Goal: Task Accomplishment & Management: Manage account settings

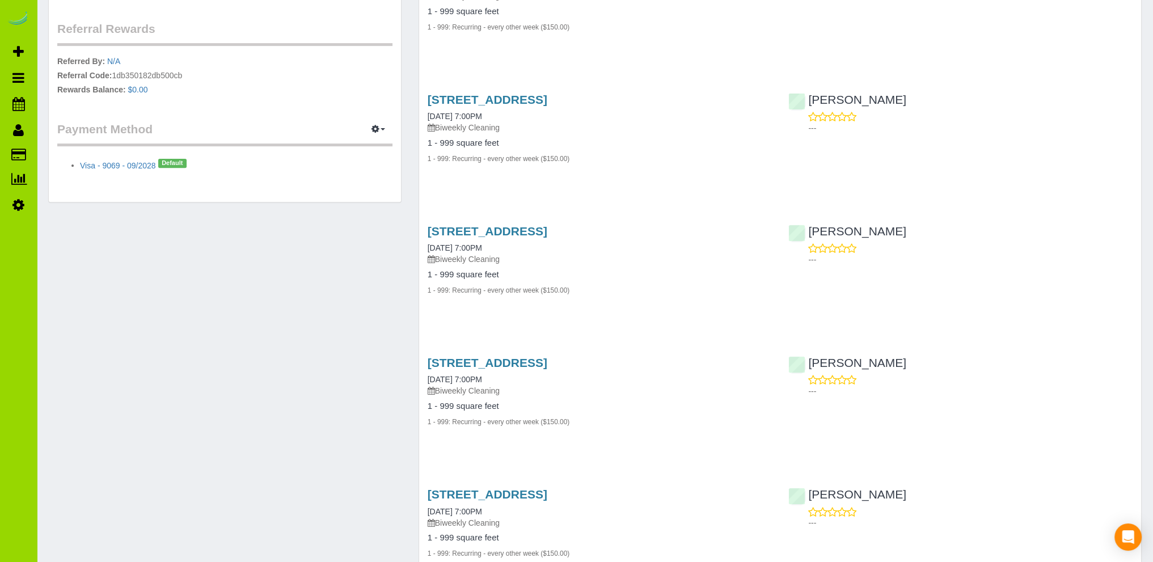
scroll to position [340, 0]
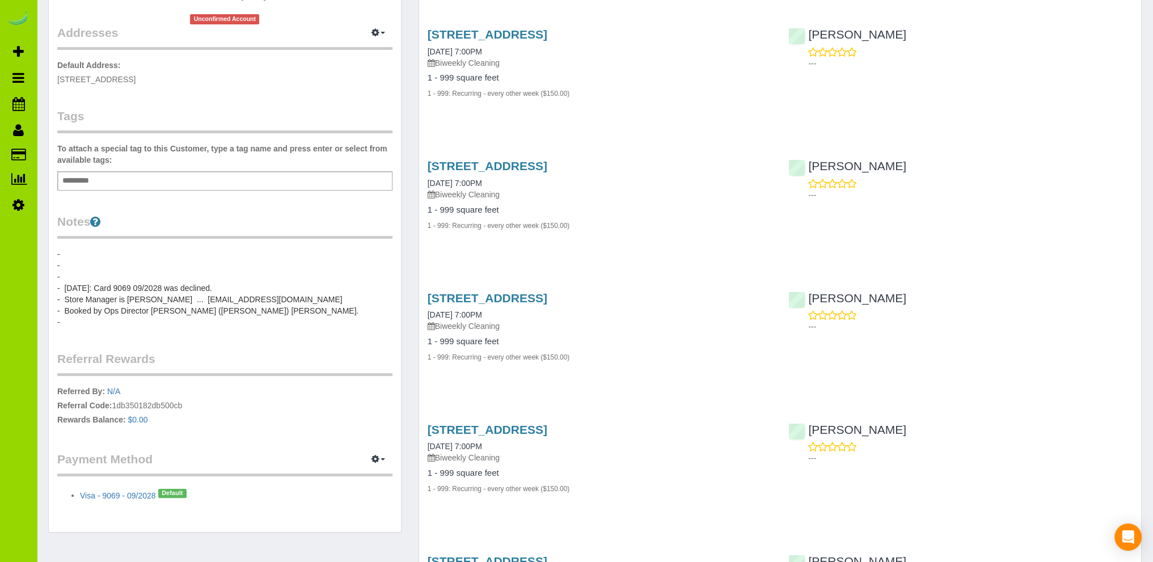
scroll to position [232, 0]
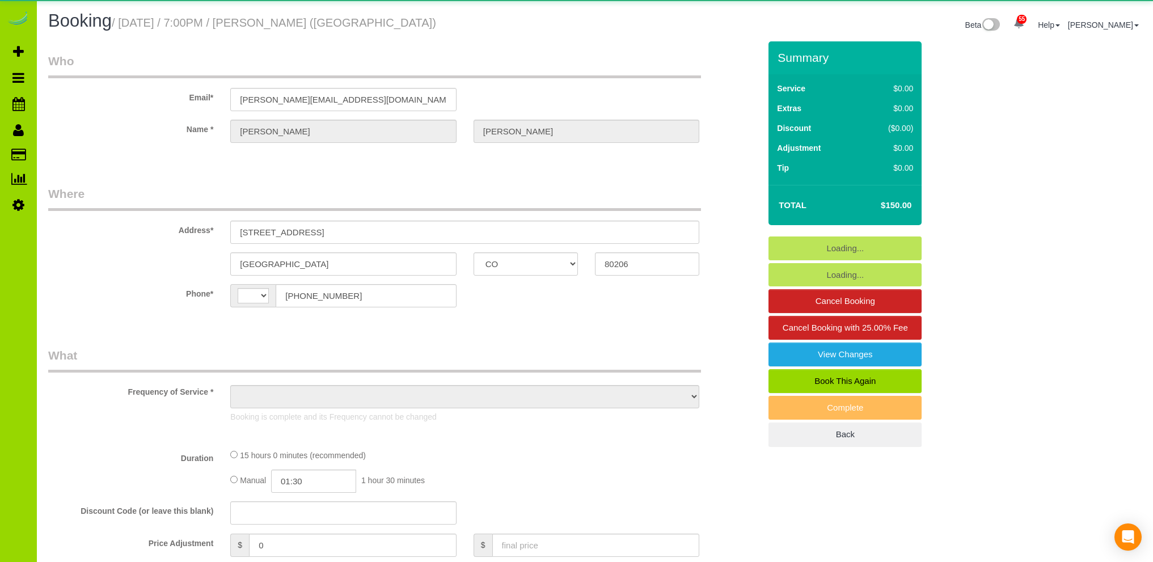
select select "CO"
select select "string:US"
select select "object:1182"
select select "string:fspay-10da2816-0a22-477e-a487-7de166aa7ff4"
select select "number:1"
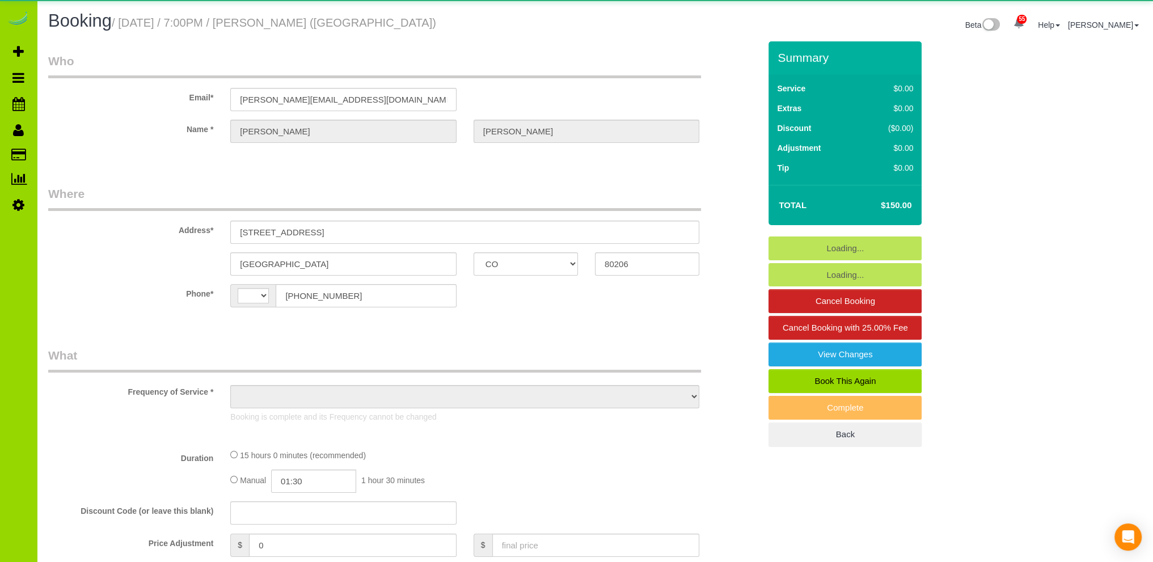
select select "number:11"
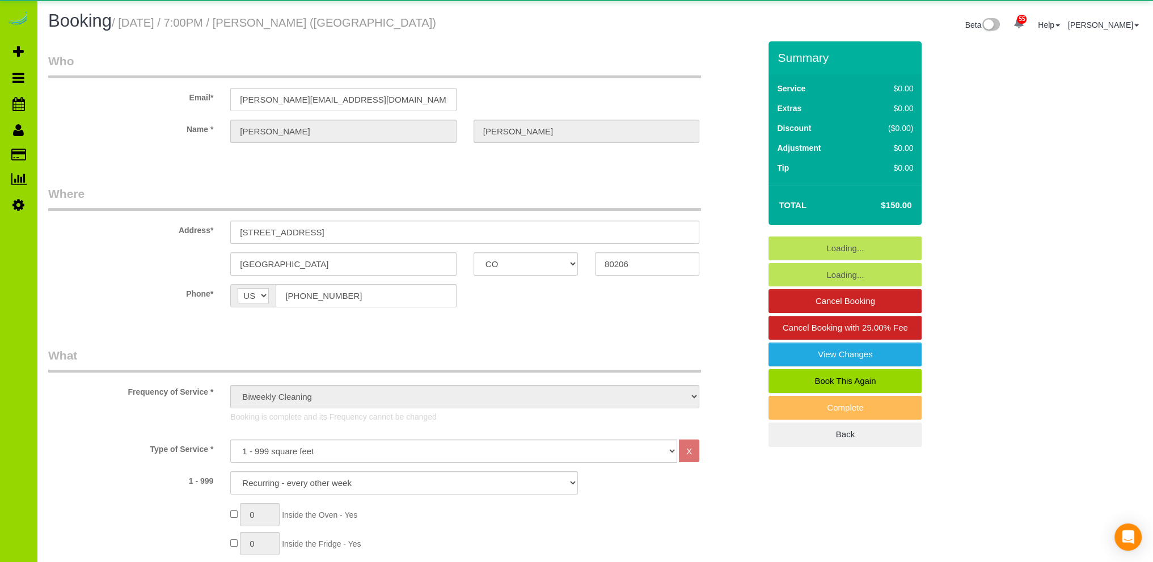
select select "6"
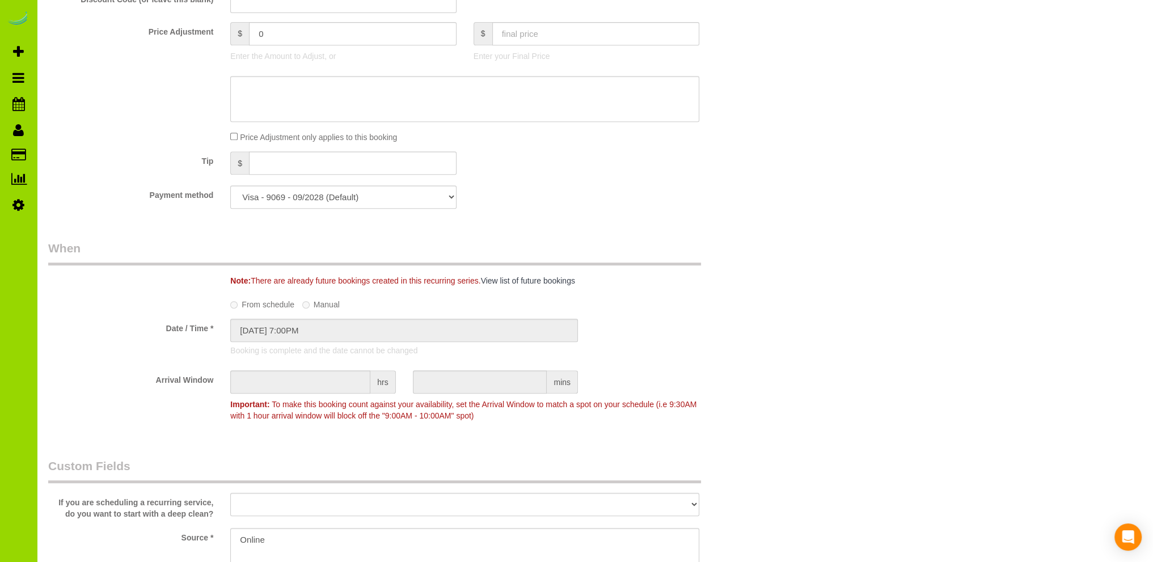
scroll to position [567, 0]
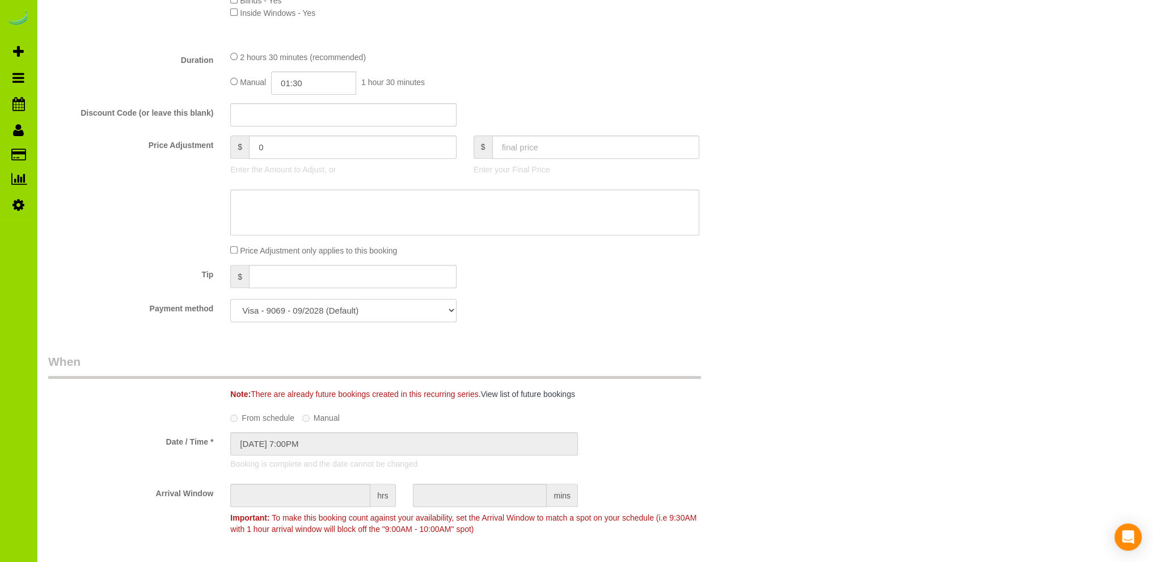
click at [450, 309] on select "Visa - 9069 - 09/2028 (Default) Add Credit Card ─────────────── Cash Check Payp…" at bounding box center [343, 310] width 226 height 23
